Goal: Task Accomplishment & Management: Manage account settings

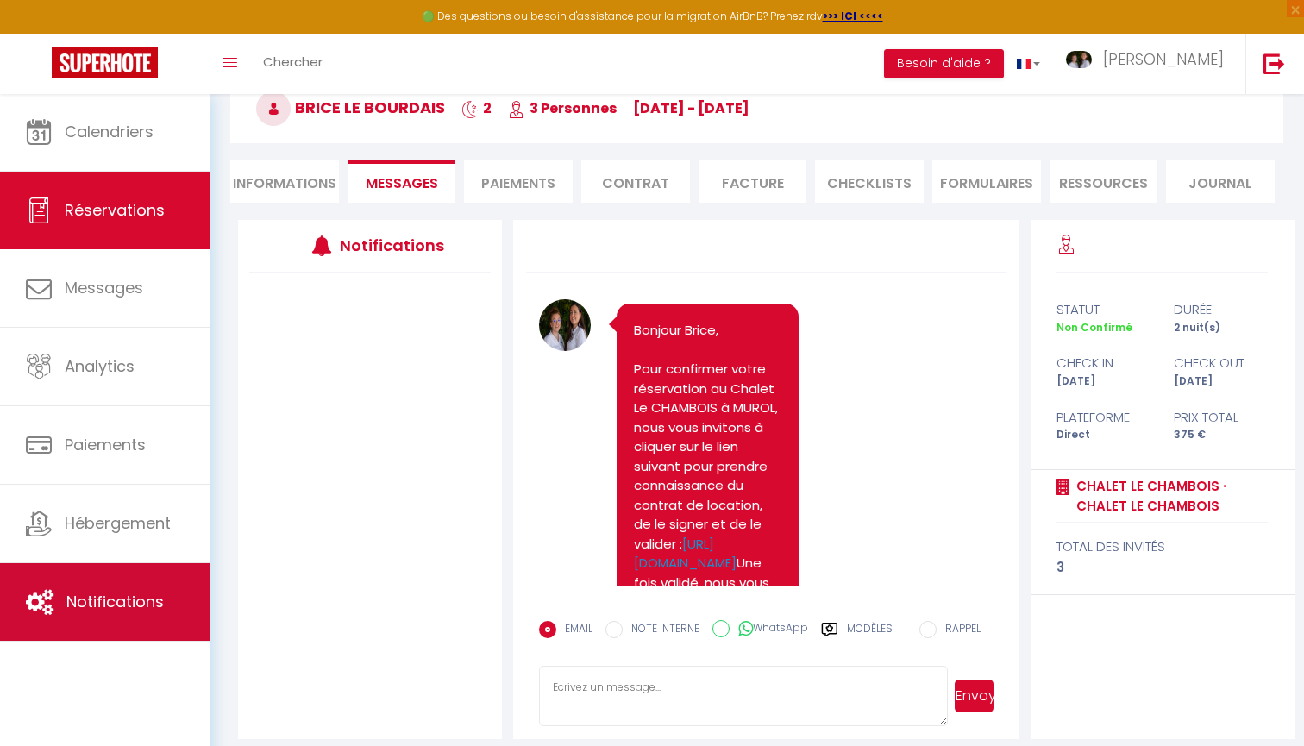
scroll to position [1220, 0]
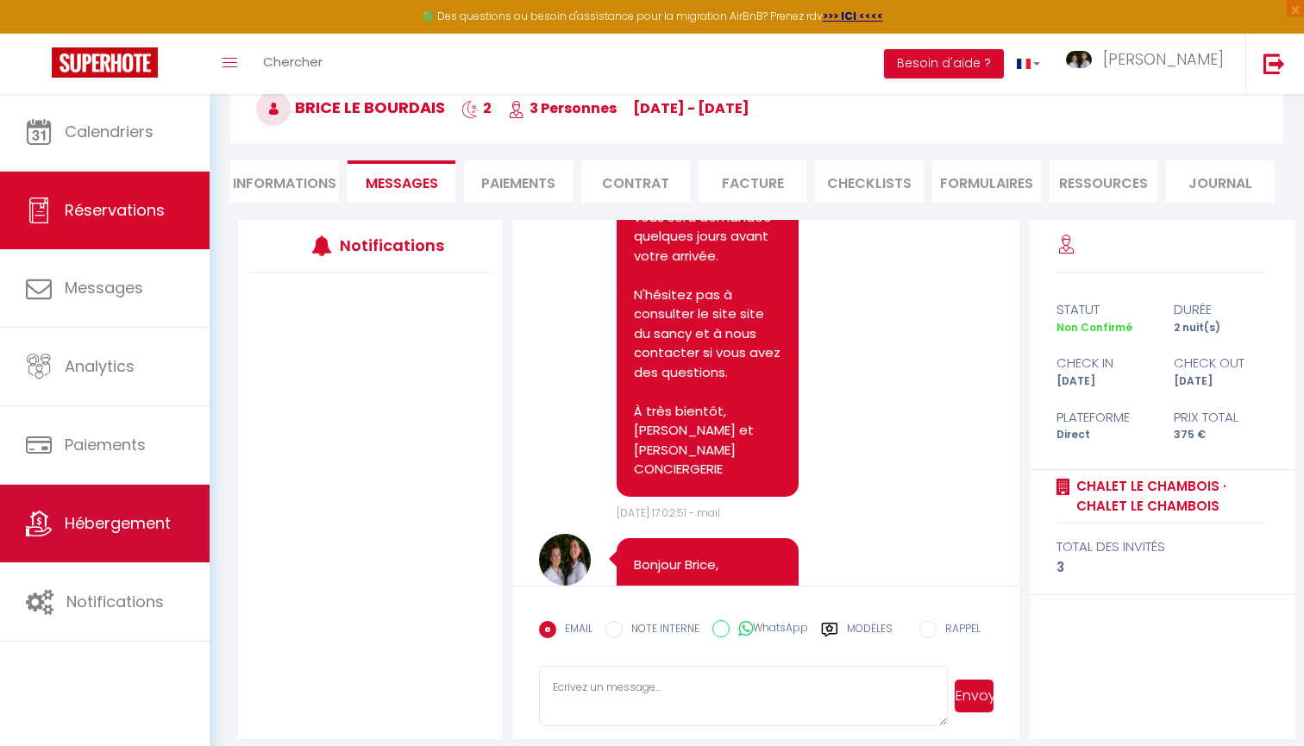
click at [125, 534] on span "Hébergement" at bounding box center [118, 523] width 106 height 22
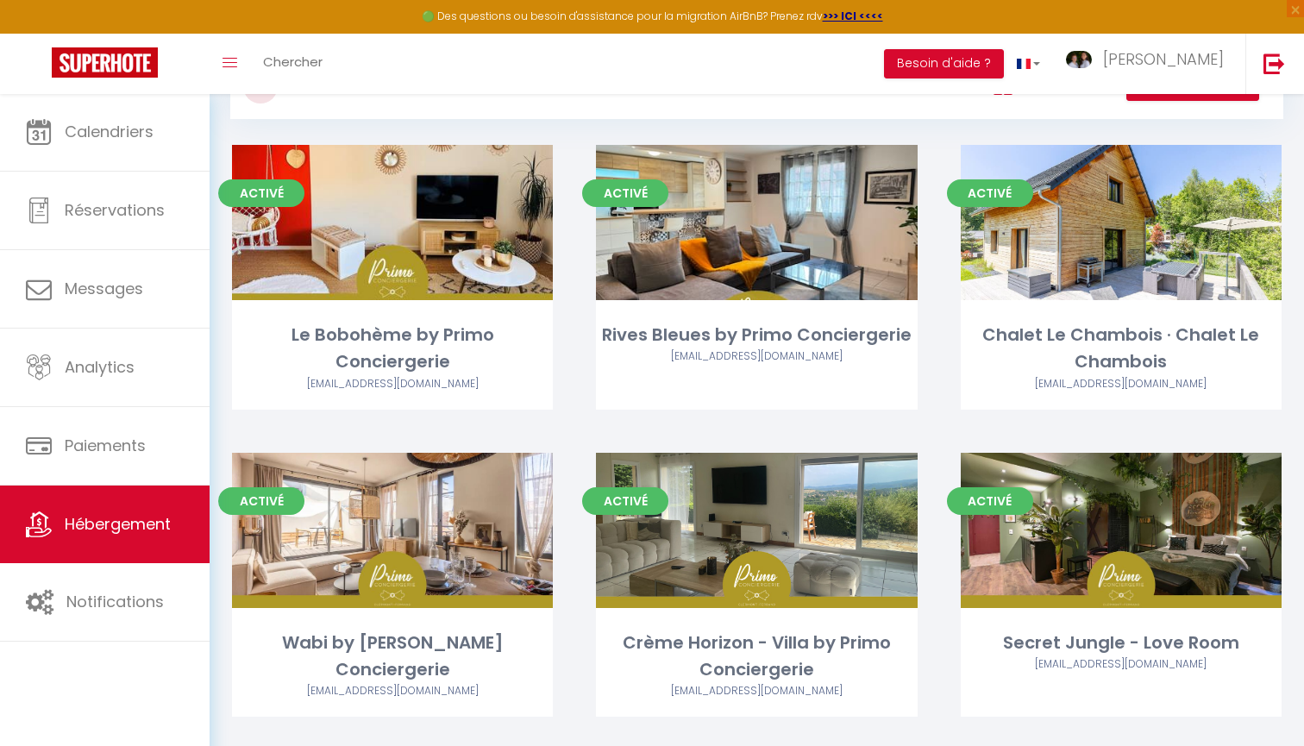
scroll to position [151, 0]
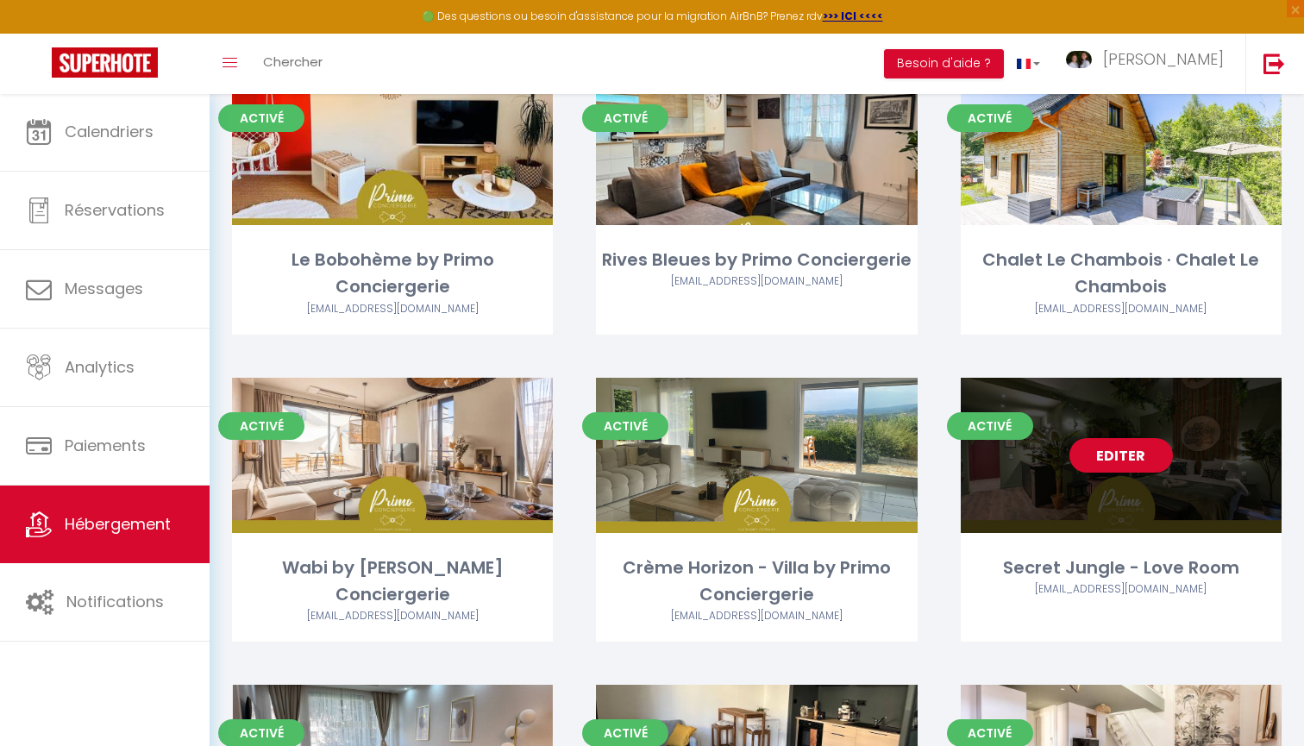
click at [1127, 455] on link "Editer" at bounding box center [1120, 455] width 103 height 34
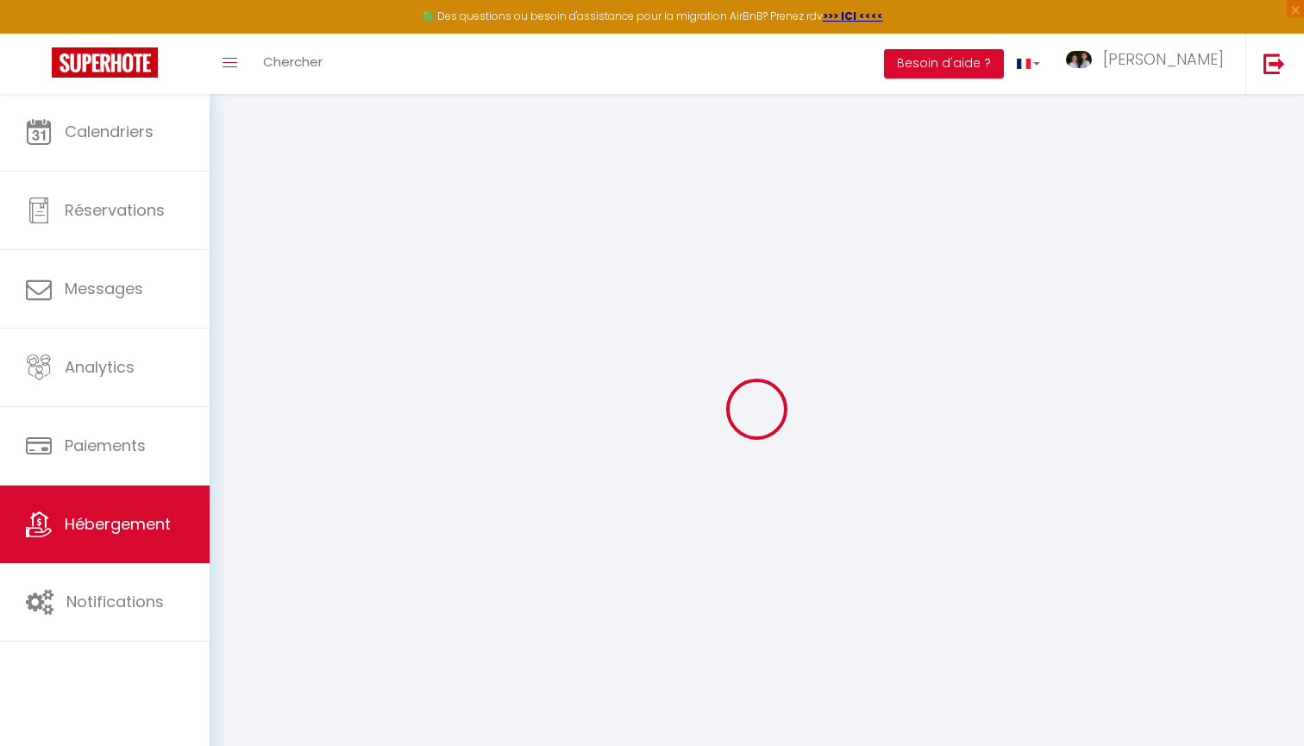
type input "Oups ! Les dates sélectionnées sont indisponibles."
type textarea "Malheureusement les dates sélectionnées sont indisponibles. Nous vous invitons …"
type input "45.7672779"
type input "3.0566195"
checkbox input "true"
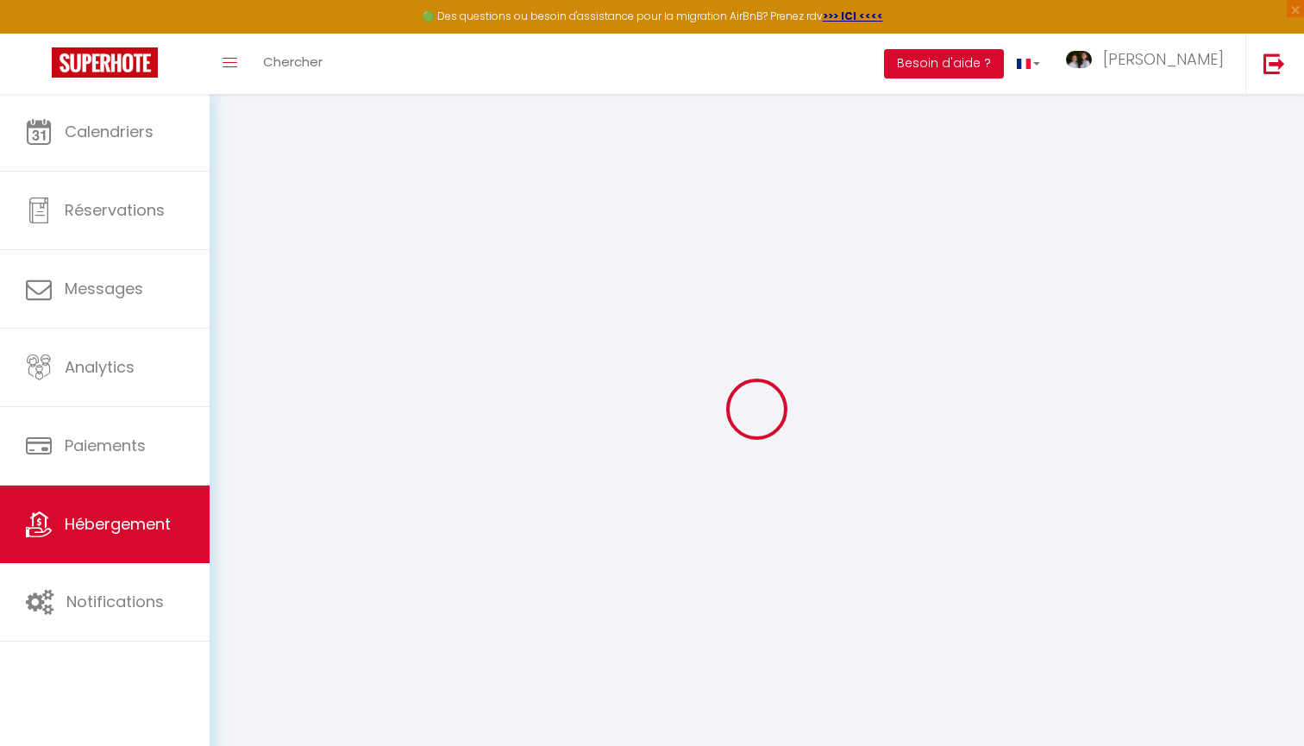
checkbox input "false"
checkbox input "true"
checkbox input "false"
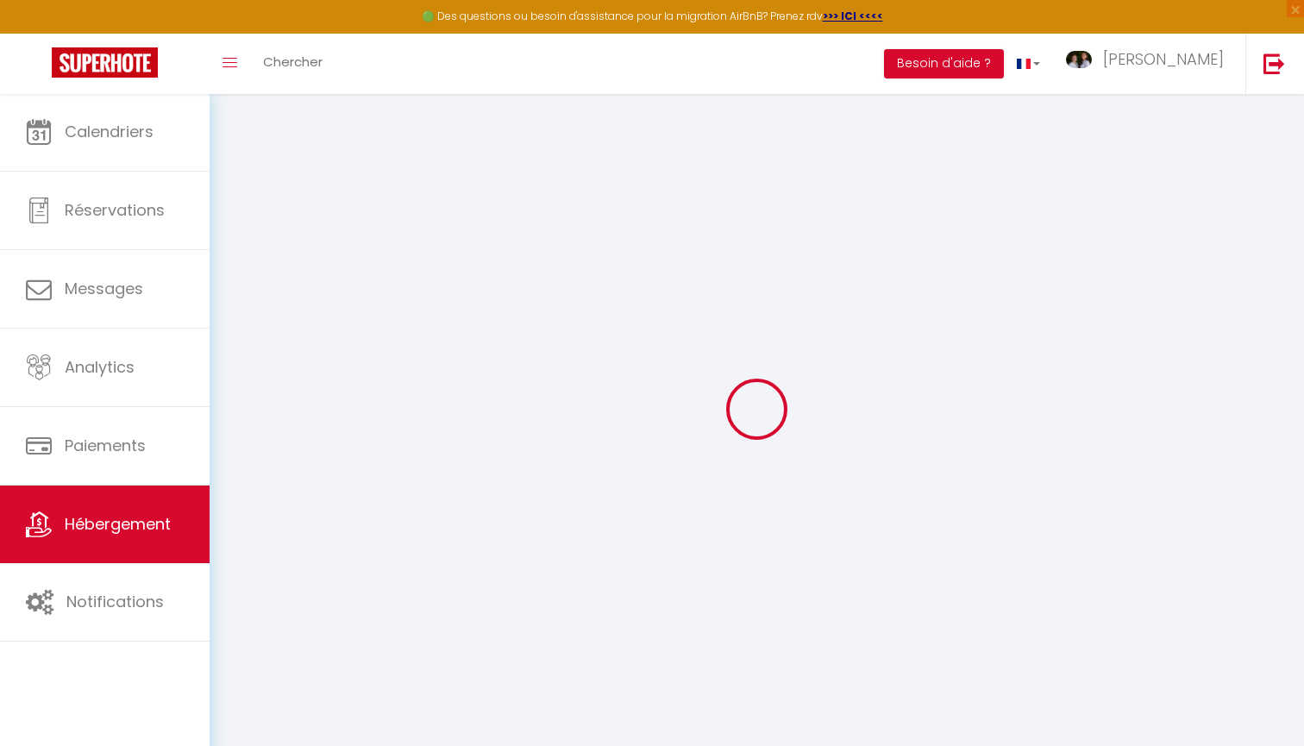
checkbox input "false"
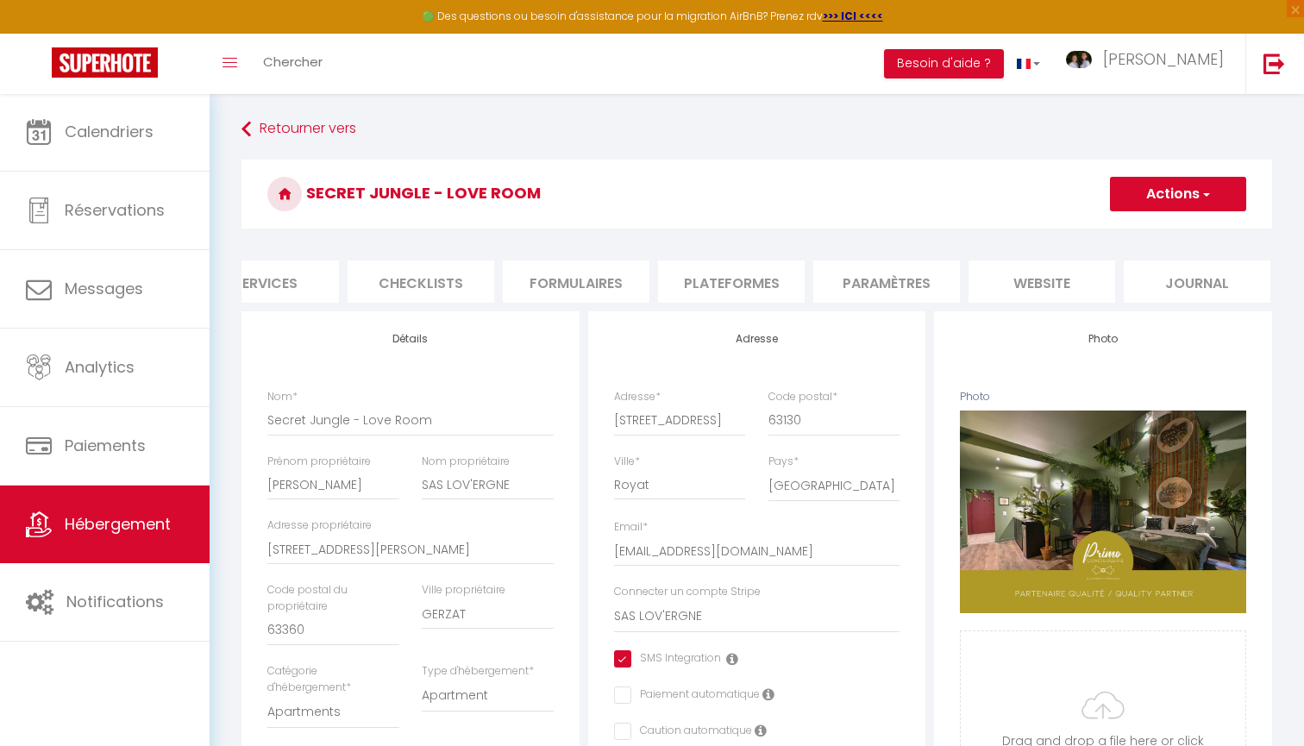
scroll to position [0, 513]
click at [1076, 271] on li "website" at bounding box center [1043, 281] width 147 height 42
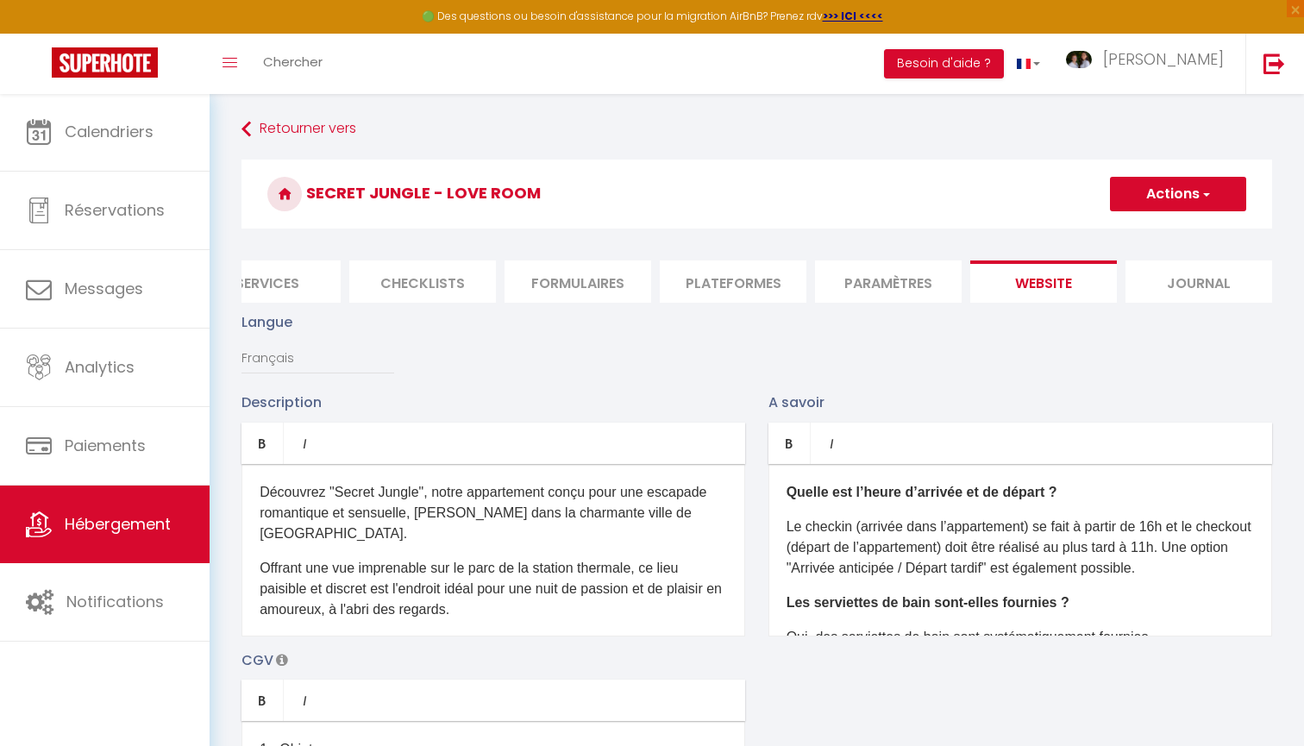
click at [1163, 526] on p "Le checkin (arrivée dans l’appartement) se fait à partir de 16h et le checkout …" at bounding box center [1020, 548] width 467 height 62
click at [1138, 594] on p "Les serviettes de bain sont-elles fournies ?" at bounding box center [1020, 603] width 467 height 21
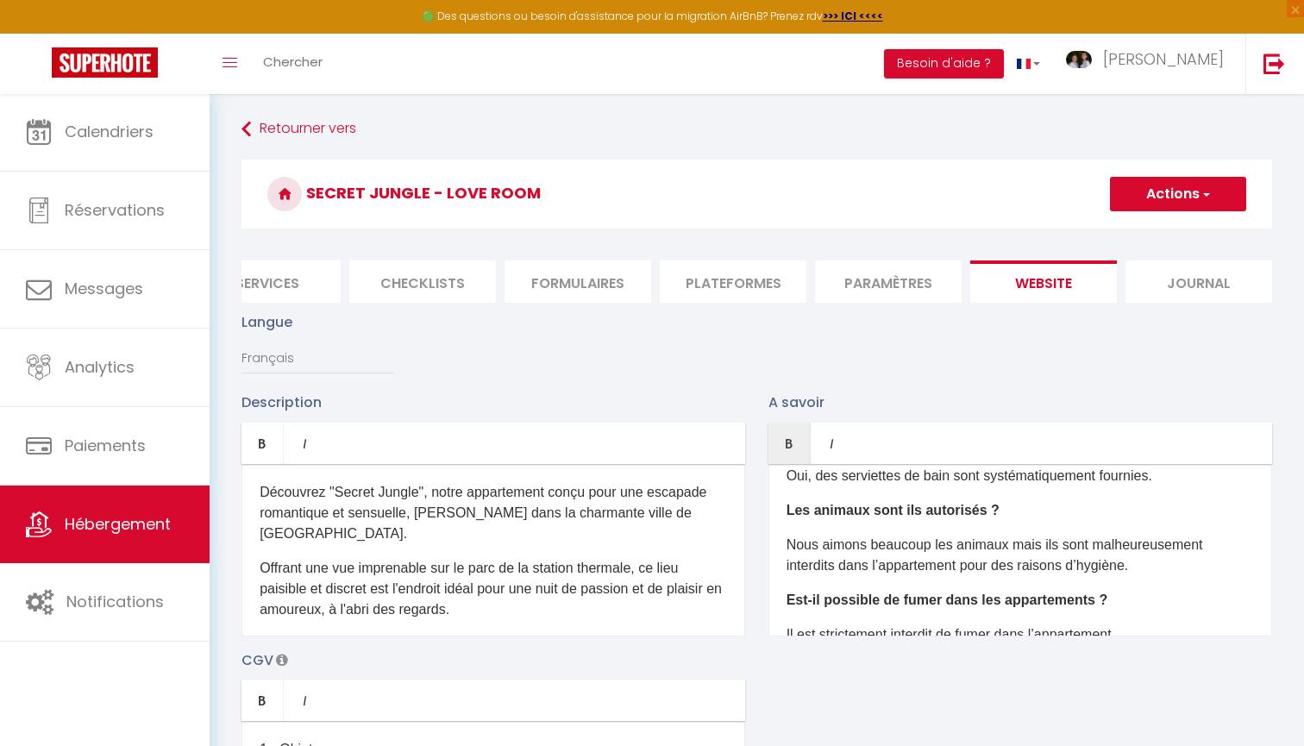
scroll to position [163, 0]
click at [1174, 184] on button "Actions" at bounding box center [1178, 194] width 136 height 34
click at [1164, 228] on input "Enregistrer" at bounding box center [1158, 231] width 64 height 17
checkbox input "true"
checkbox input "false"
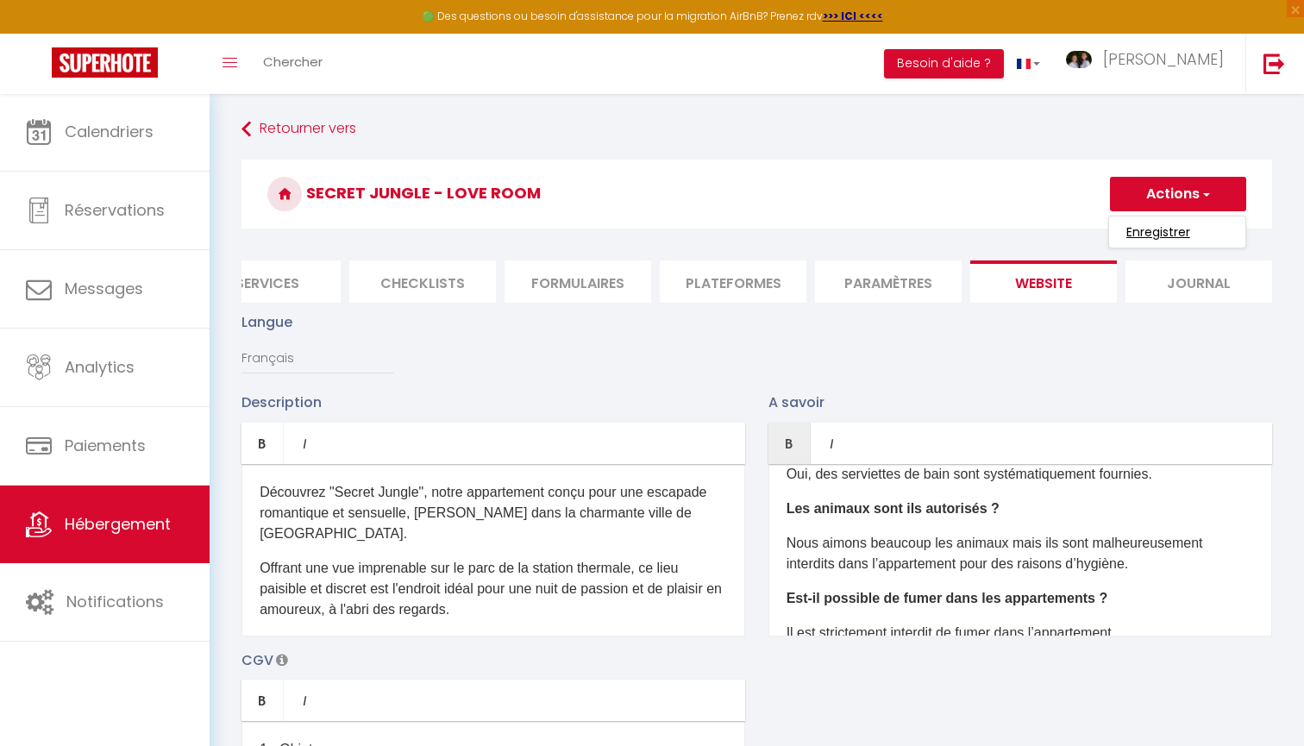
checkbox input "false"
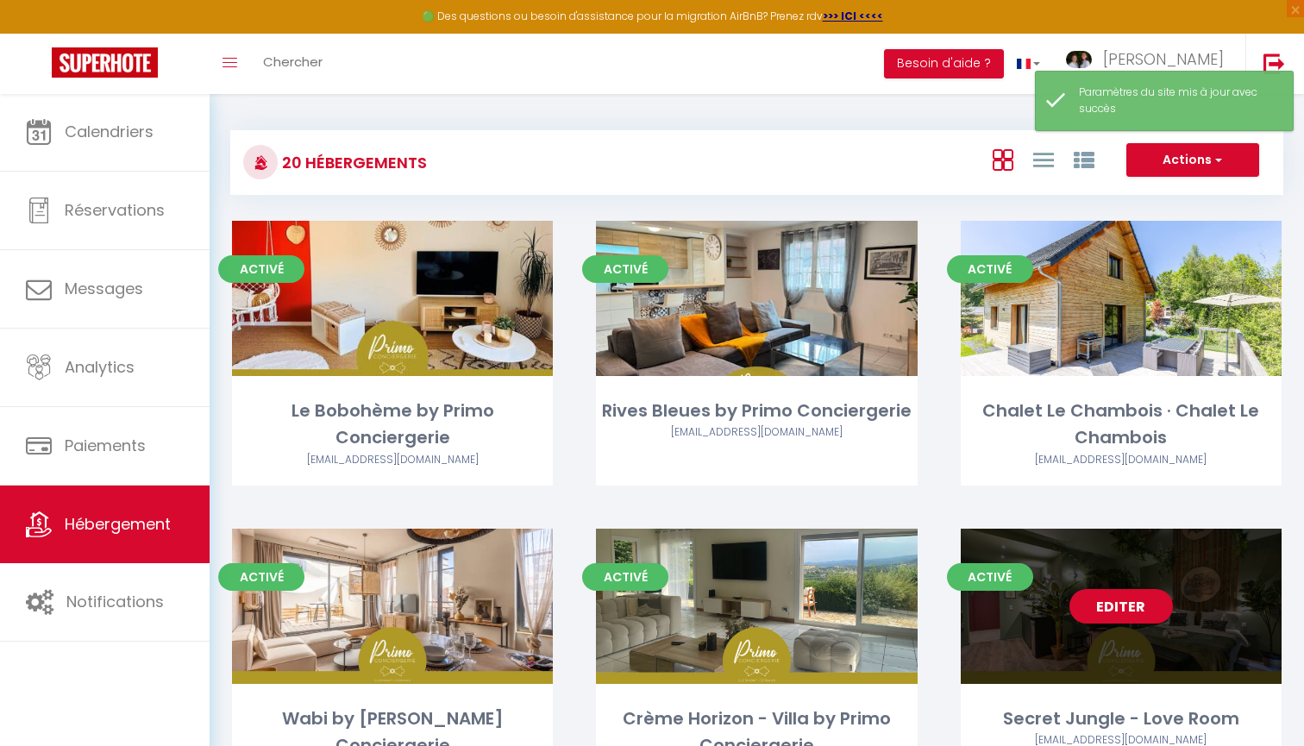
click at [1113, 609] on link "Editer" at bounding box center [1120, 606] width 103 height 34
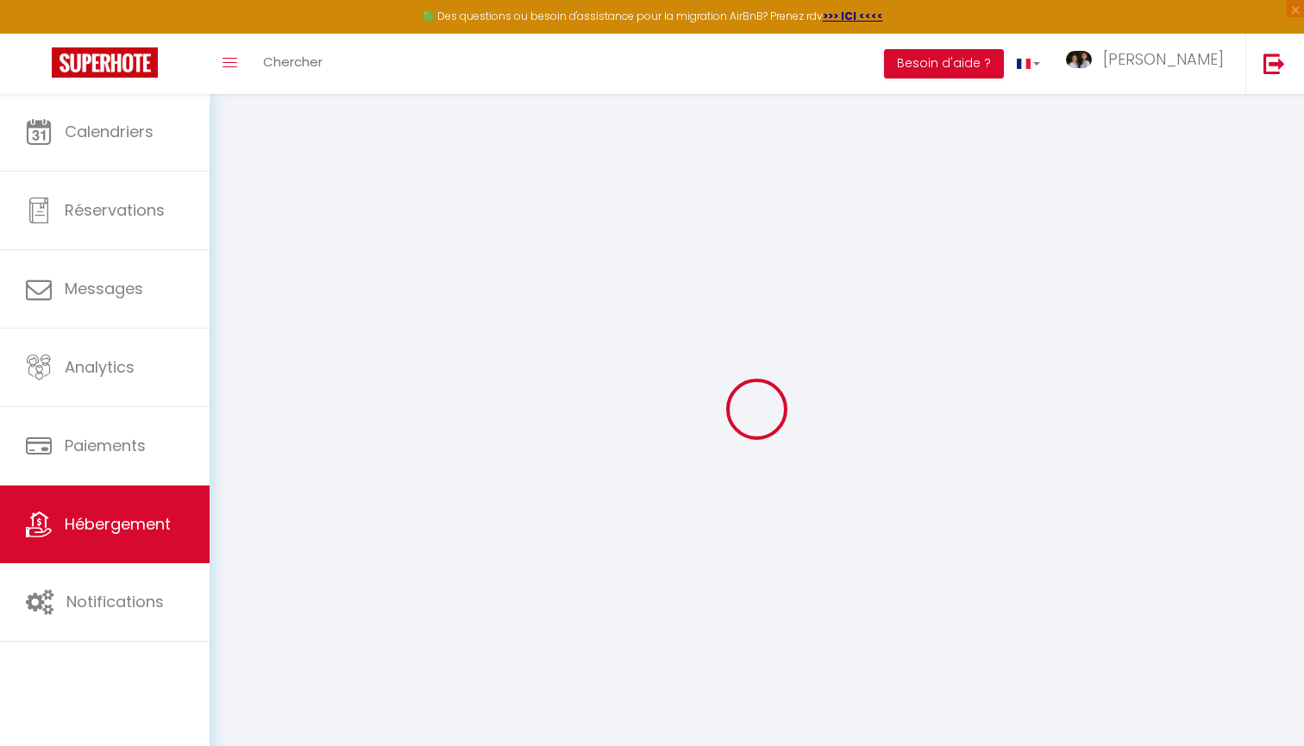
select select
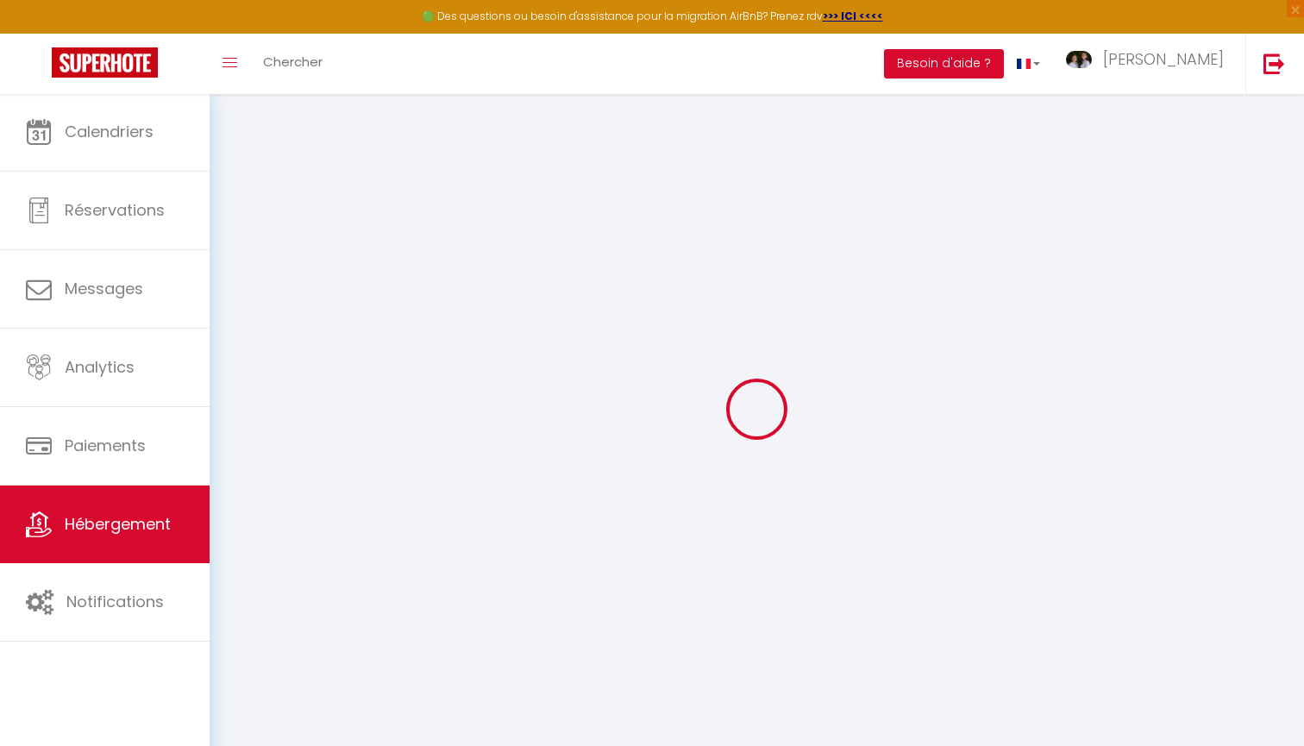
select select
checkbox input "false"
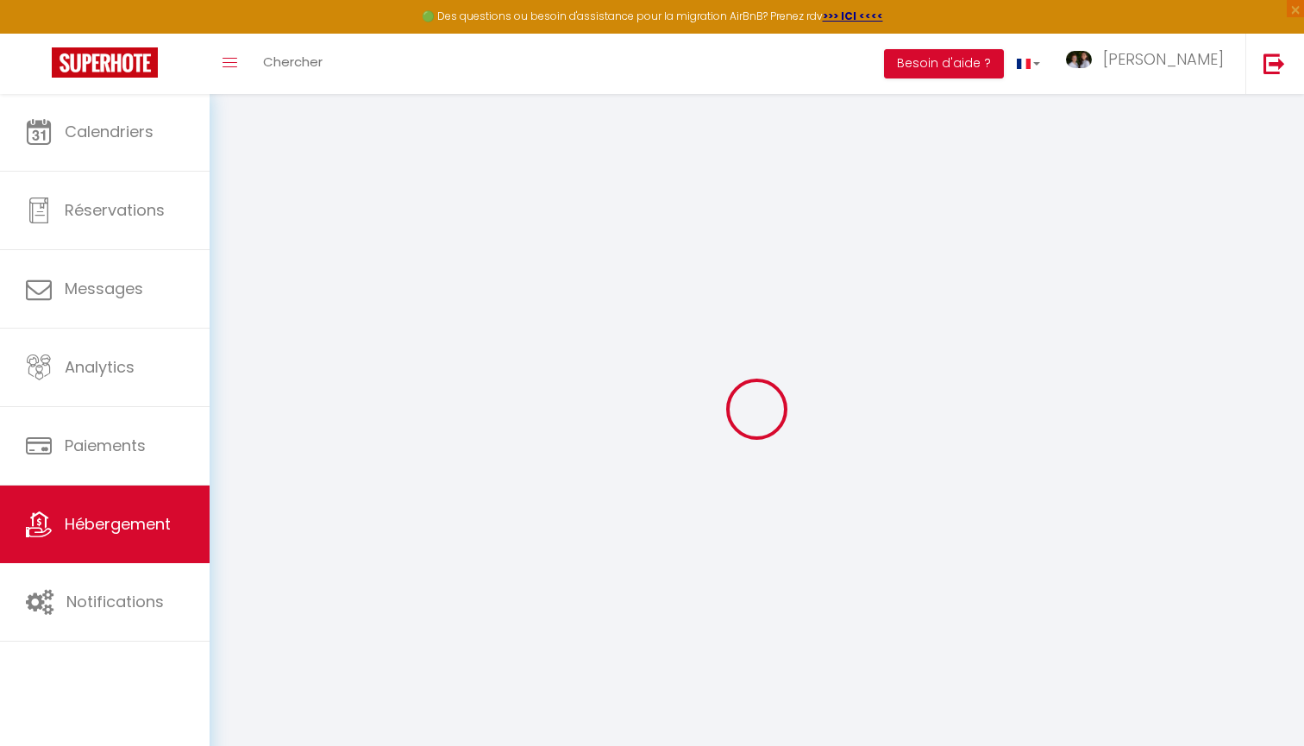
select select
type input "Oups ! Les dates sélectionnées sont indisponibles."
type textarea "Malheureusement les dates sélectionnées sont indisponibles. Nous vous invitons …"
type input "45.7672779"
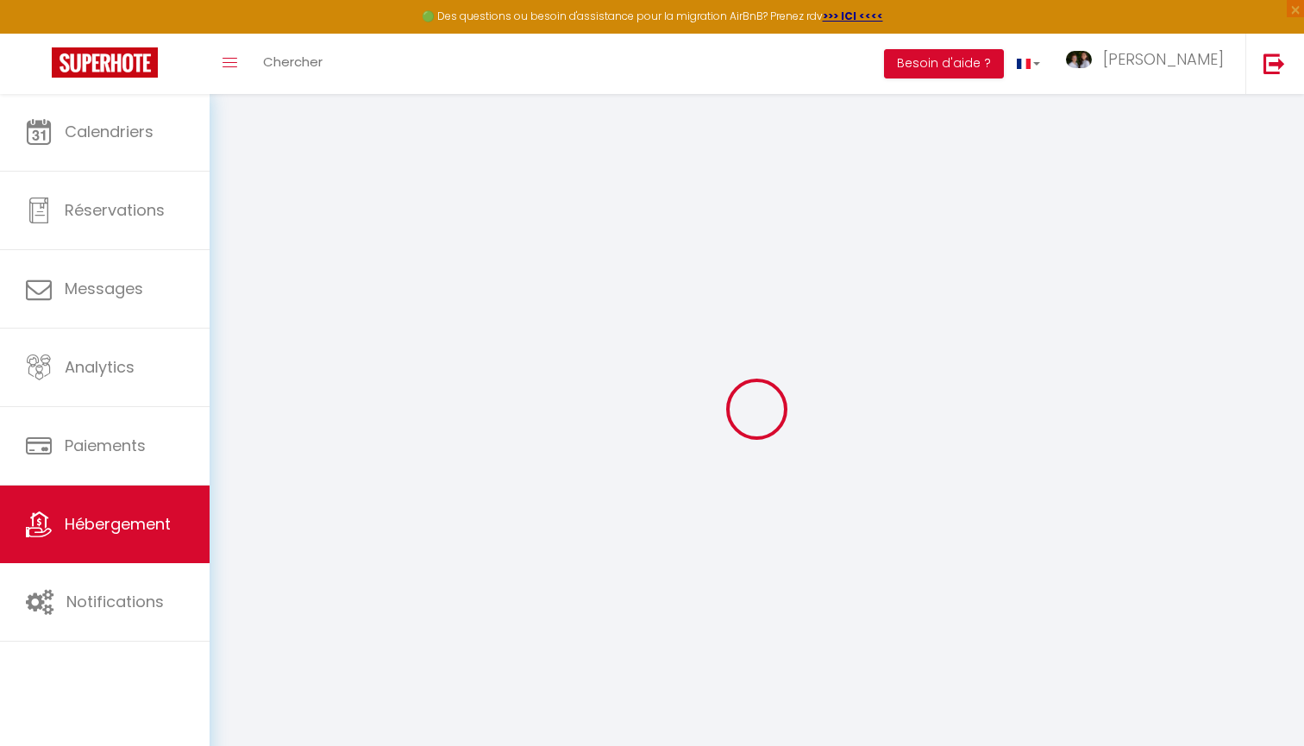
type input "3.0566195"
checkbox input "true"
checkbox input "false"
checkbox input "true"
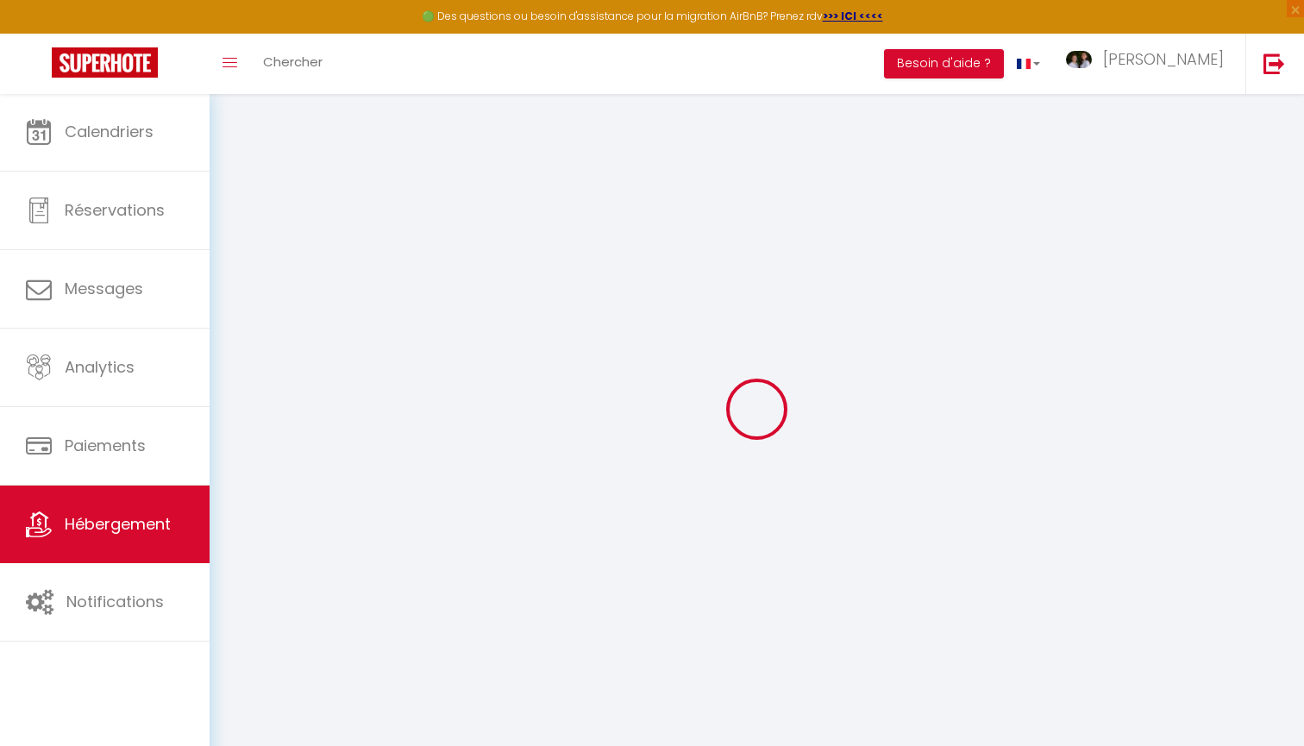
checkbox input "false"
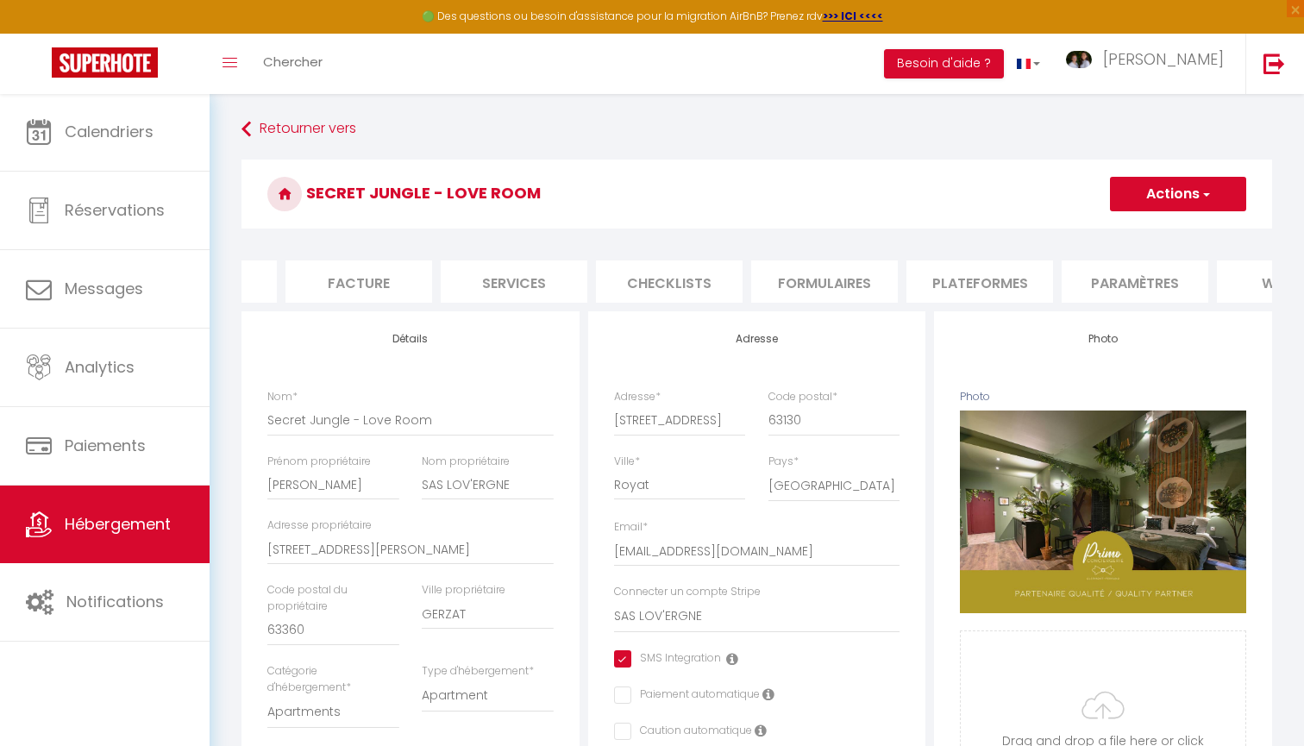
scroll to position [0, 274]
click at [1264, 280] on li "website" at bounding box center [1282, 281] width 147 height 42
